Goal: Task Accomplishment & Management: Complete application form

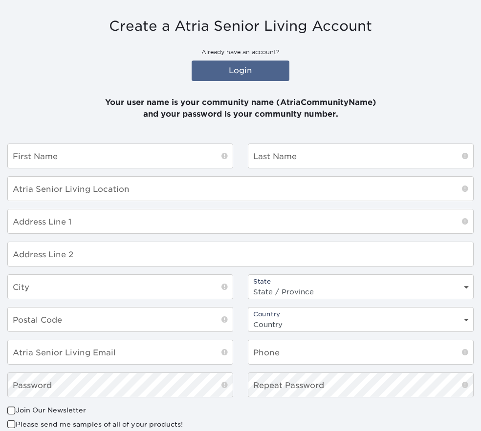
scroll to position [196, 0]
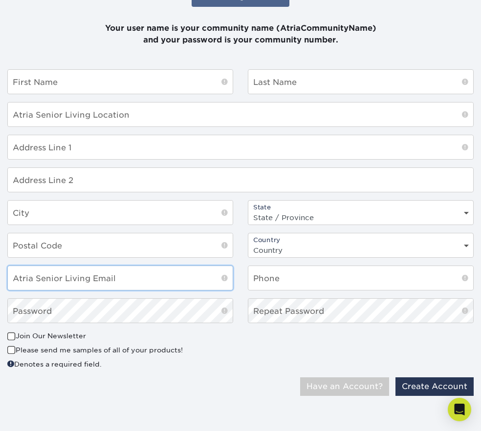
type input "[EMAIL_ADDRESS][DOMAIN_NAME]"
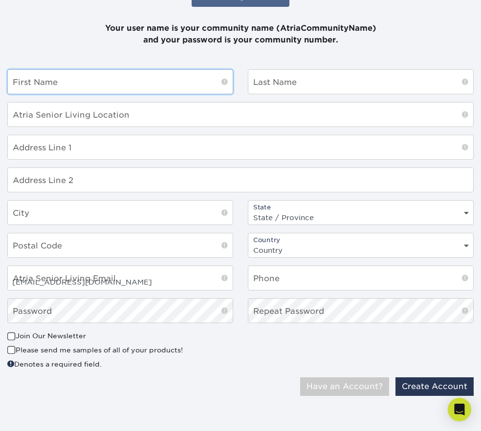
click at [90, 84] on input "text" at bounding box center [120, 82] width 225 height 24
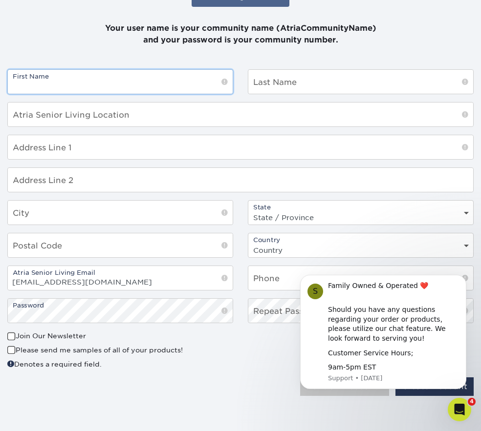
scroll to position [0, 0]
type input "Alyssa"
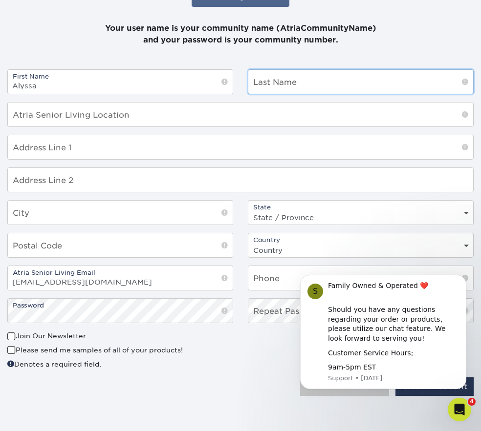
type input "[PERSON_NAME]"
type input "[STREET_ADDRESS]"
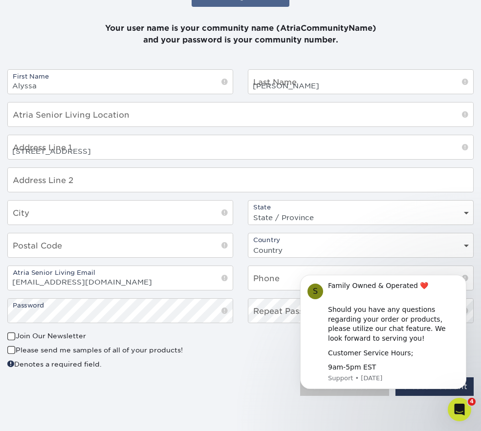
type input "[GEOGRAPHIC_DATA]"
select select "PA"
type input "18017"
select select "US"
type input "7322166291"
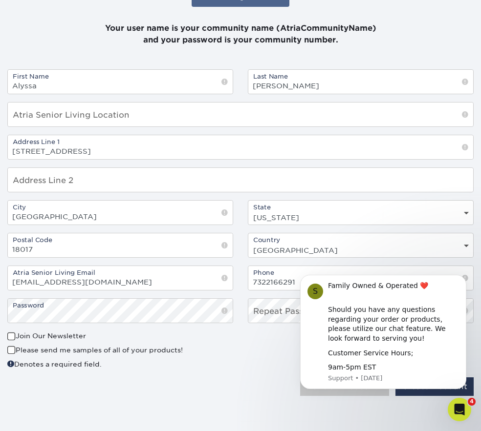
click at [263, 384] on div "Only Atria Senior Living email addresses are accepted! Have an Account? Create …" at bounding box center [361, 387] width 226 height 19
click at [462, 280] on icon "Dismiss notification" at bounding box center [463, 278] width 5 height 5
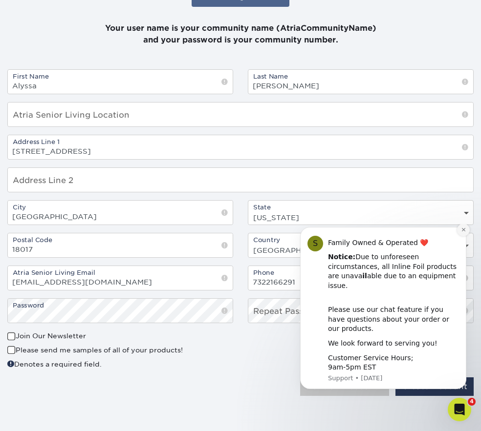
click at [459, 237] on button "Dismiss notification" at bounding box center [463, 230] width 13 height 13
